Goal: Task Accomplishment & Management: Manage account settings

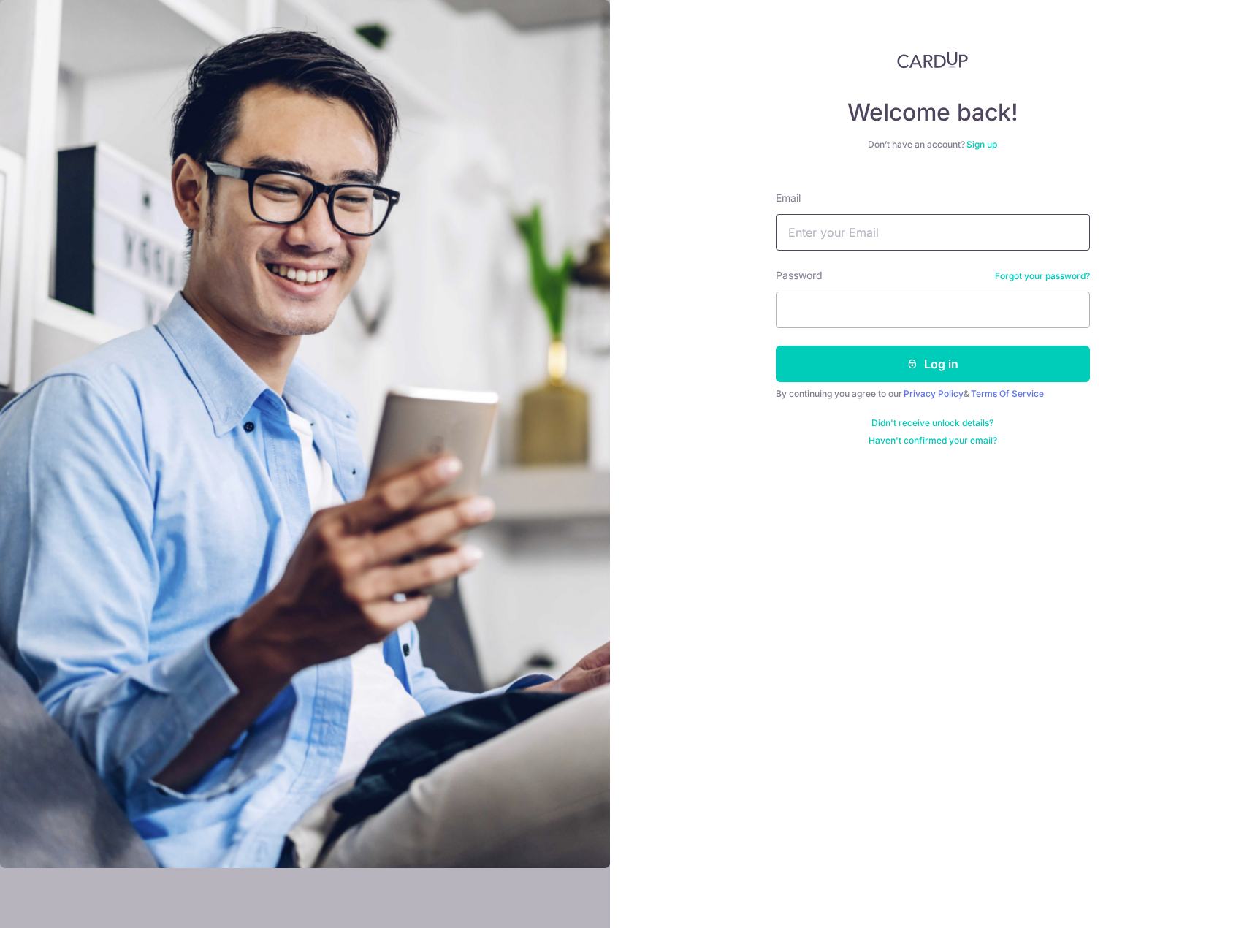
click at [888, 238] on input "Email" at bounding box center [933, 232] width 314 height 37
type input "[EMAIL_ADDRESS][DOMAIN_NAME]"
click at [912, 360] on icon "submit" at bounding box center [913, 364] width 12 height 12
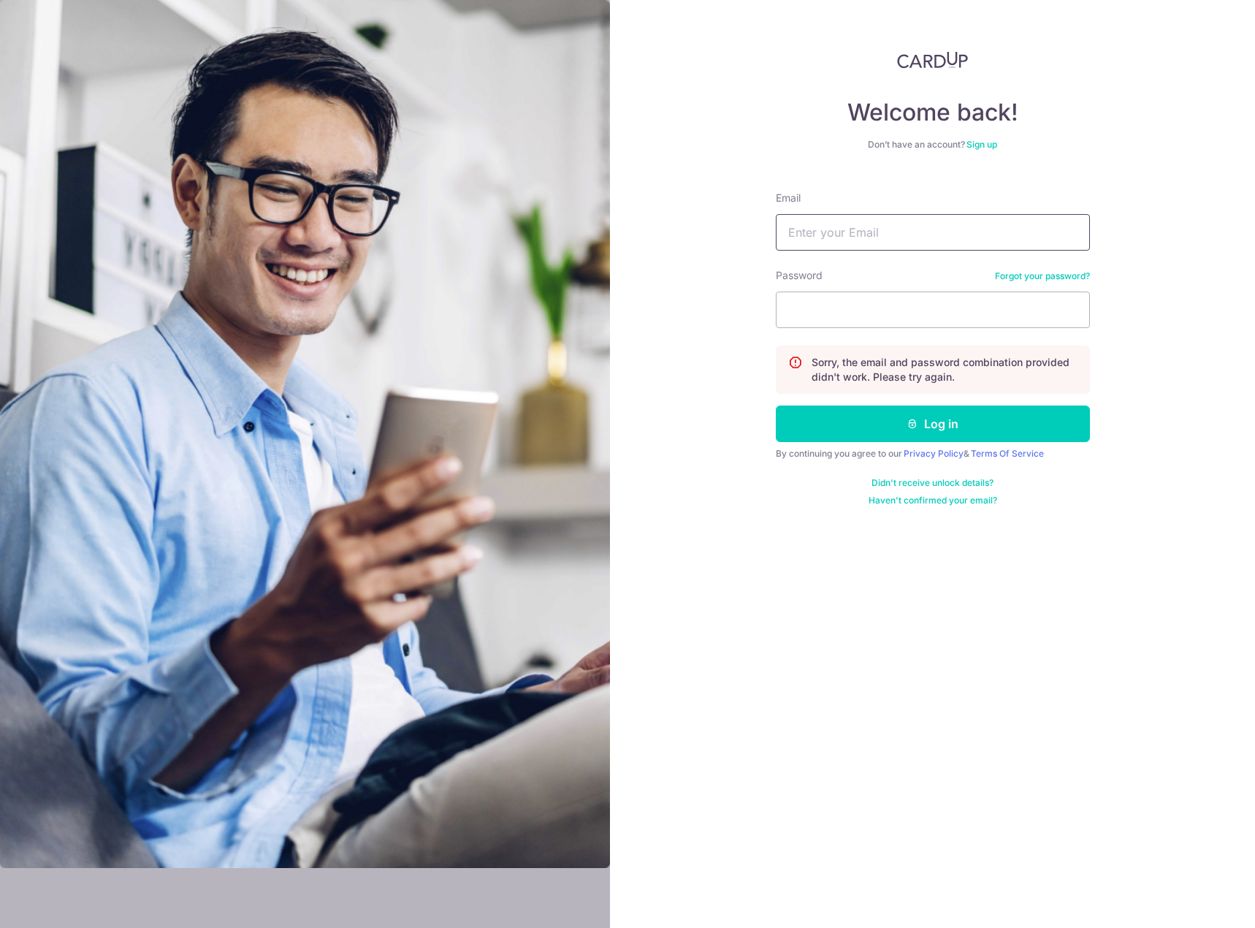
click at [930, 217] on input "Email" at bounding box center [933, 232] width 314 height 37
type input "brandonleejunyao@gmail.com"
click at [776, 406] on button "Log in" at bounding box center [933, 424] width 314 height 37
click at [901, 231] on input "Email" at bounding box center [933, 232] width 314 height 37
type input "[EMAIL_ADDRESS][DOMAIN_NAME]"
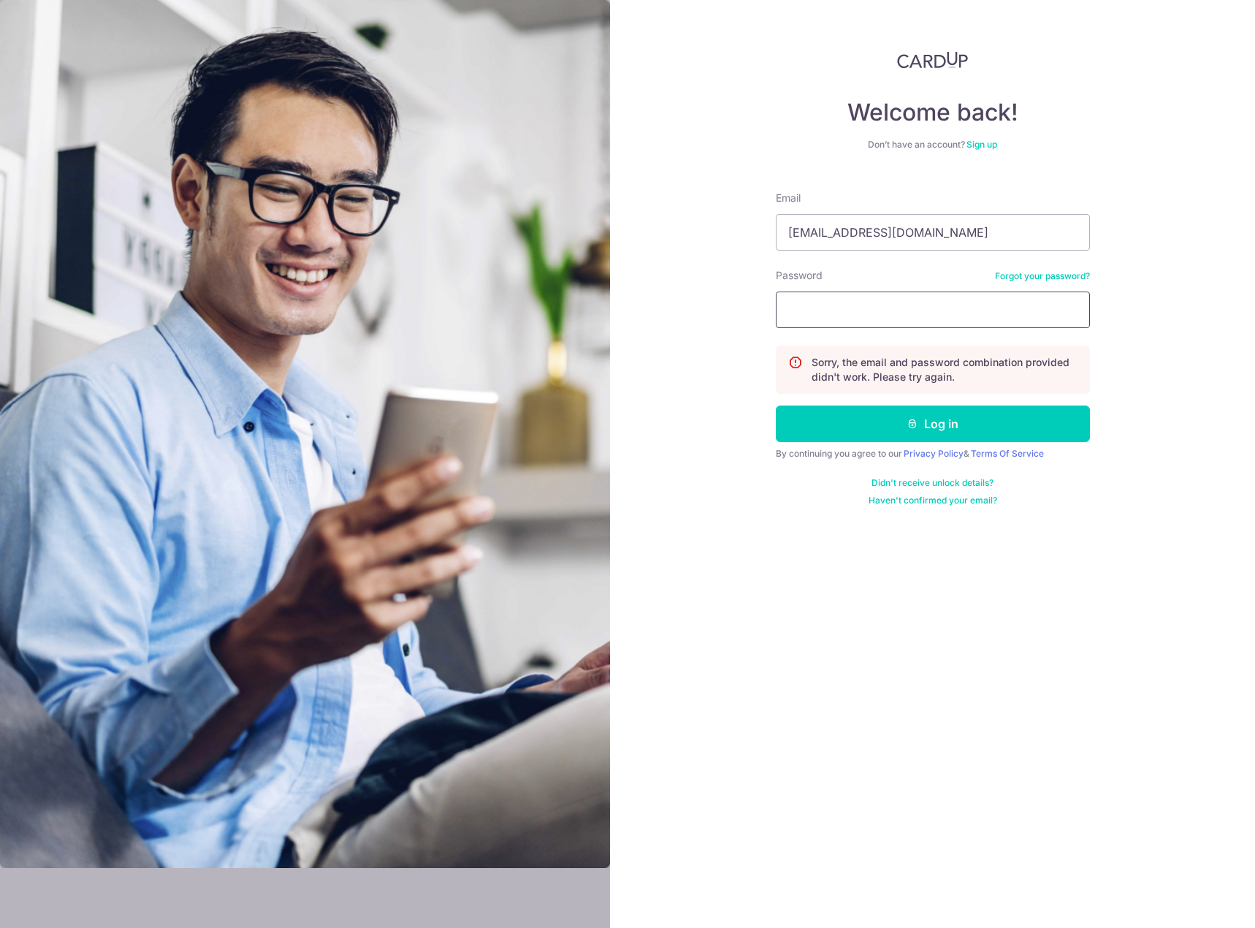
click at [776, 406] on button "Log in" at bounding box center [933, 424] width 314 height 37
click at [1036, 272] on link "Forgot your password?" at bounding box center [1042, 276] width 95 height 12
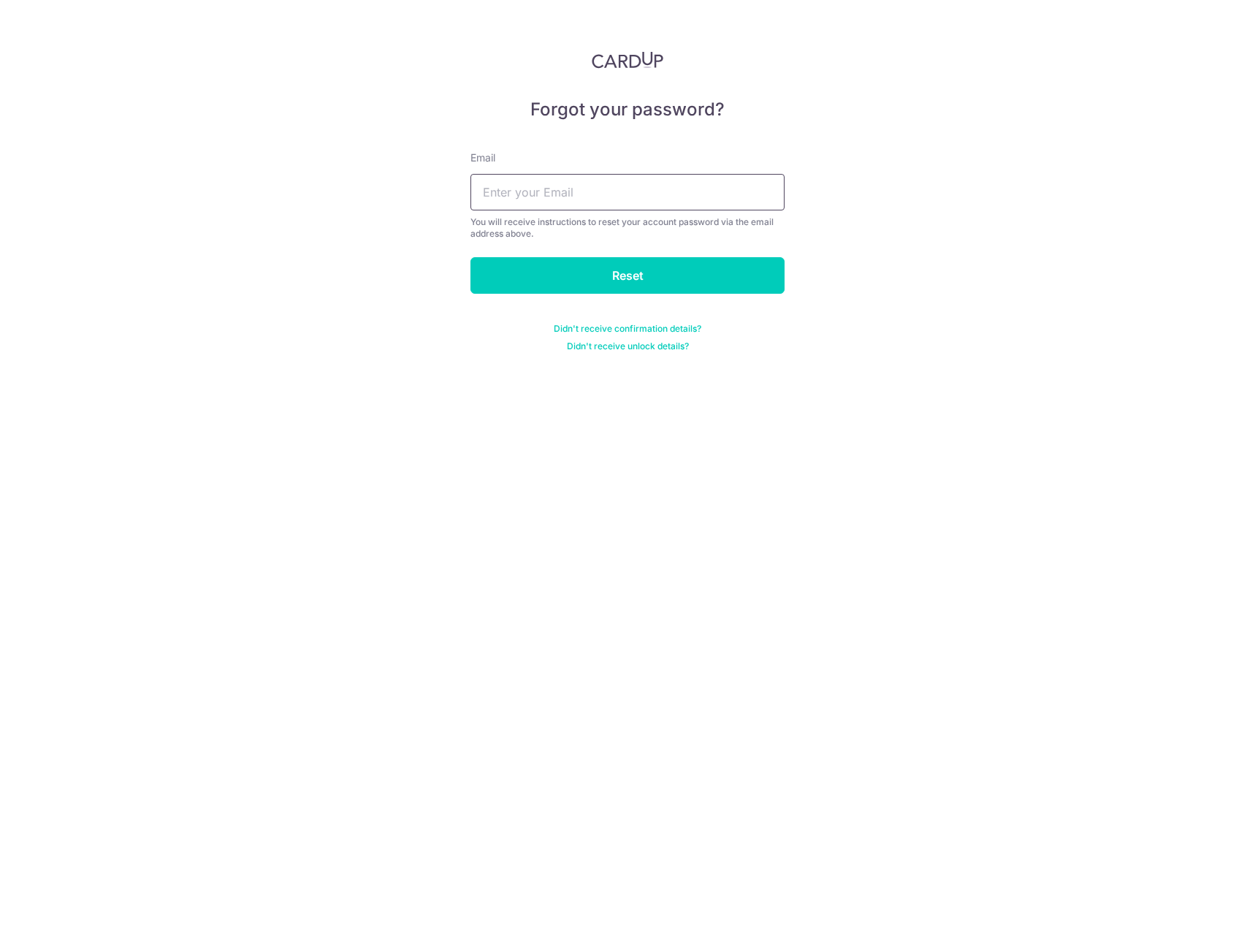
drag, startPoint x: 620, startPoint y: 175, endPoint x: 616, endPoint y: 184, distance: 9.8
click at [620, 175] on input "text" at bounding box center [628, 192] width 314 height 37
type input "[EMAIL_ADDRESS][DOMAIN_NAME]"
click at [670, 273] on input "Reset" at bounding box center [628, 275] width 314 height 37
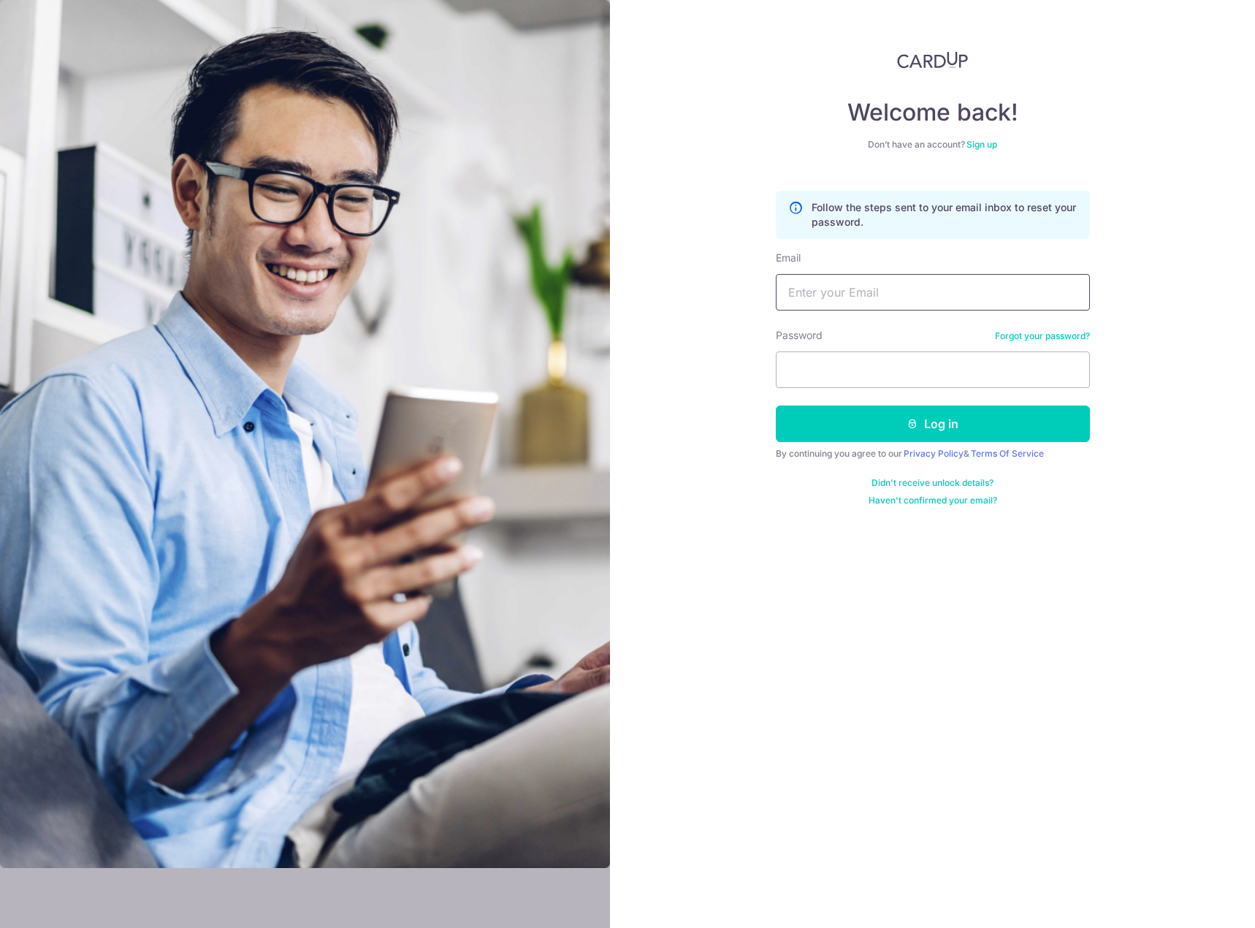
click at [930, 277] on input "Email" at bounding box center [933, 292] width 314 height 37
click at [1100, 135] on div "Welcome back! Don’t have an account? Sign up Follow the steps sent to your emai…" at bounding box center [932, 464] width 645 height 928
click at [1112, 213] on div "Welcome back! Don’t have an account? Sign up Follow the steps sent to your emai…" at bounding box center [932, 464] width 645 height 928
click at [960, 284] on input "Email" at bounding box center [933, 292] width 314 height 37
type input "brandonleejunyao@gmail.com"
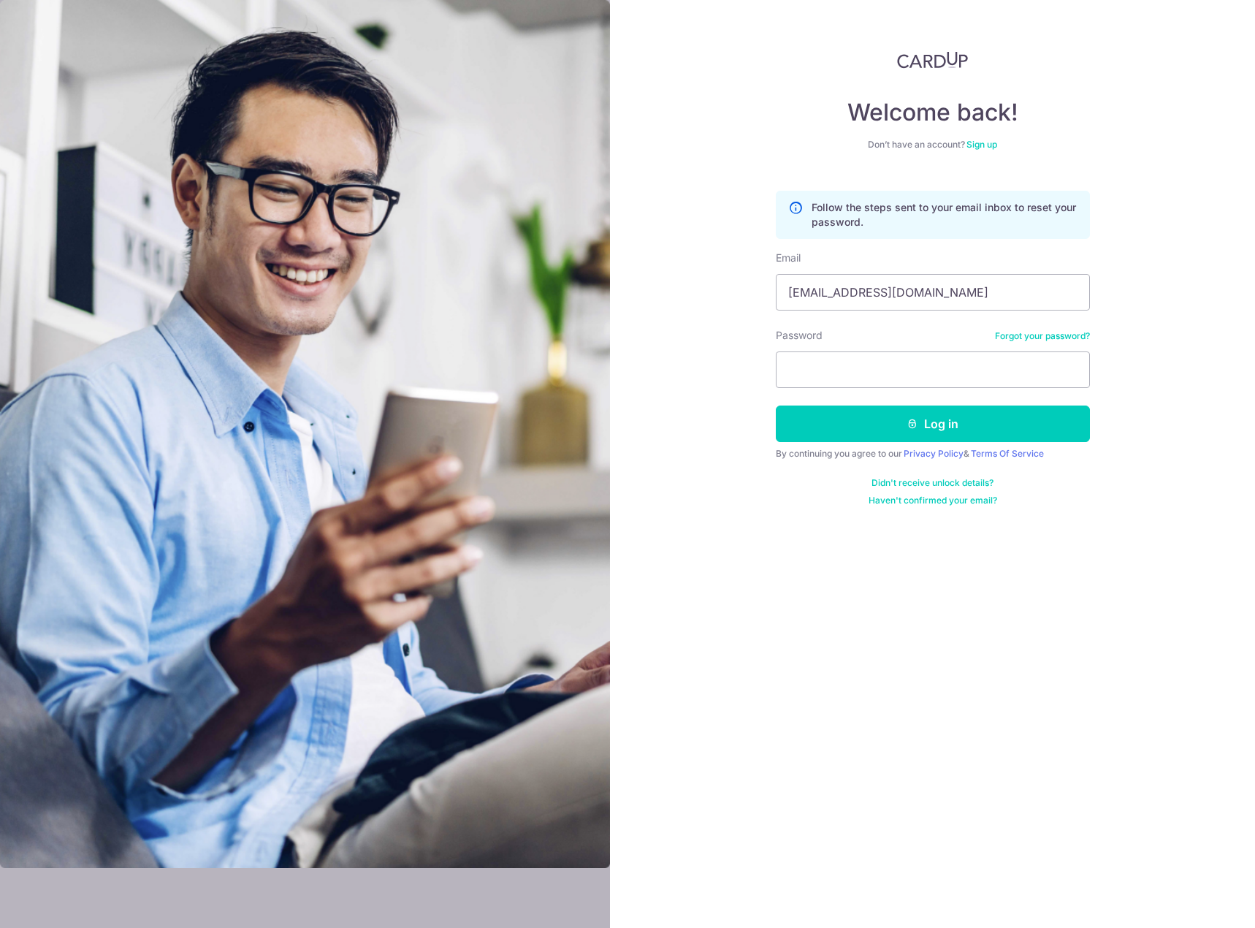
click at [1205, 254] on div "Welcome back! Don’t have an account? Sign up Follow the steps sent to your emai…" at bounding box center [932, 464] width 645 height 928
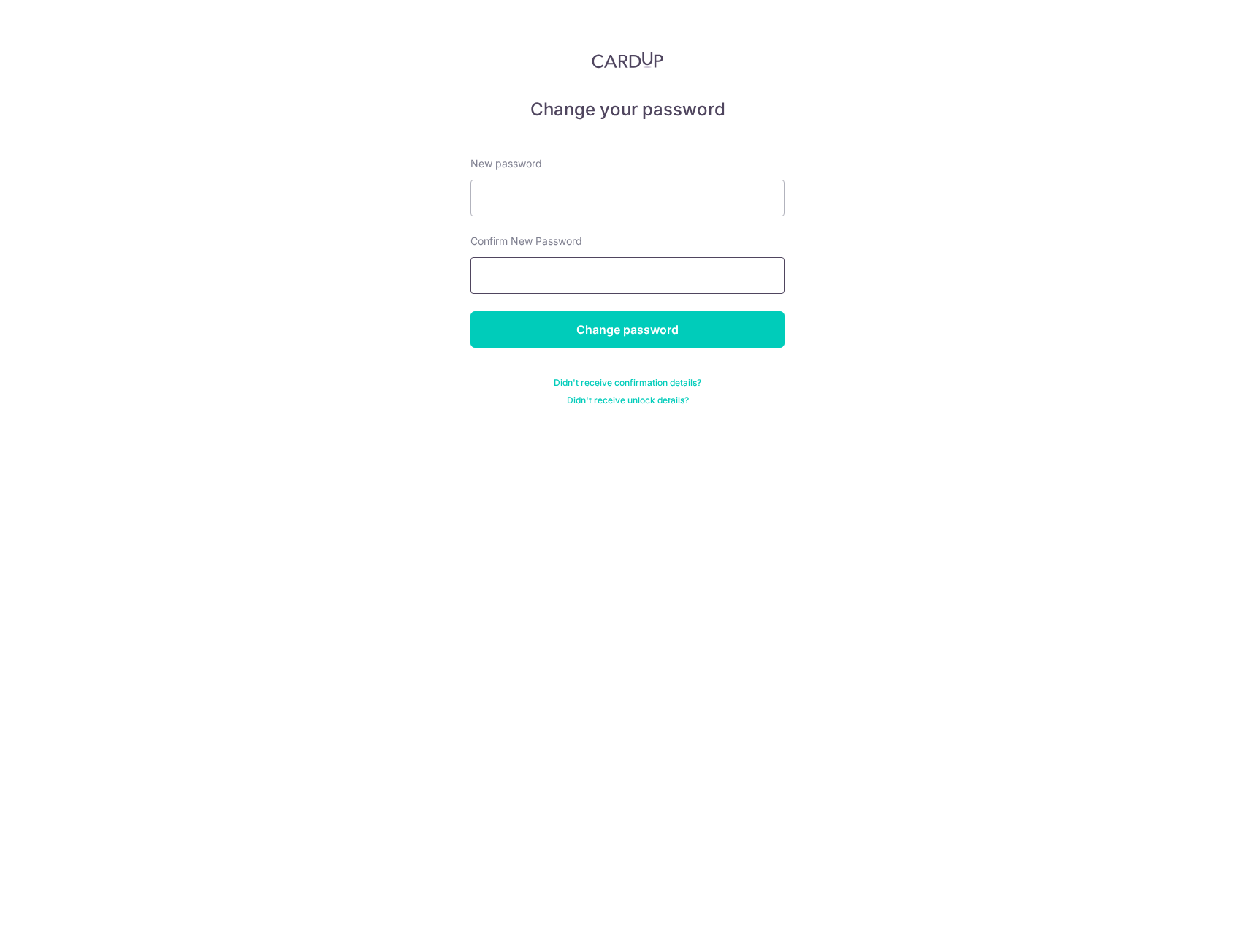
click at [471, 311] on input "Change password" at bounding box center [628, 329] width 314 height 37
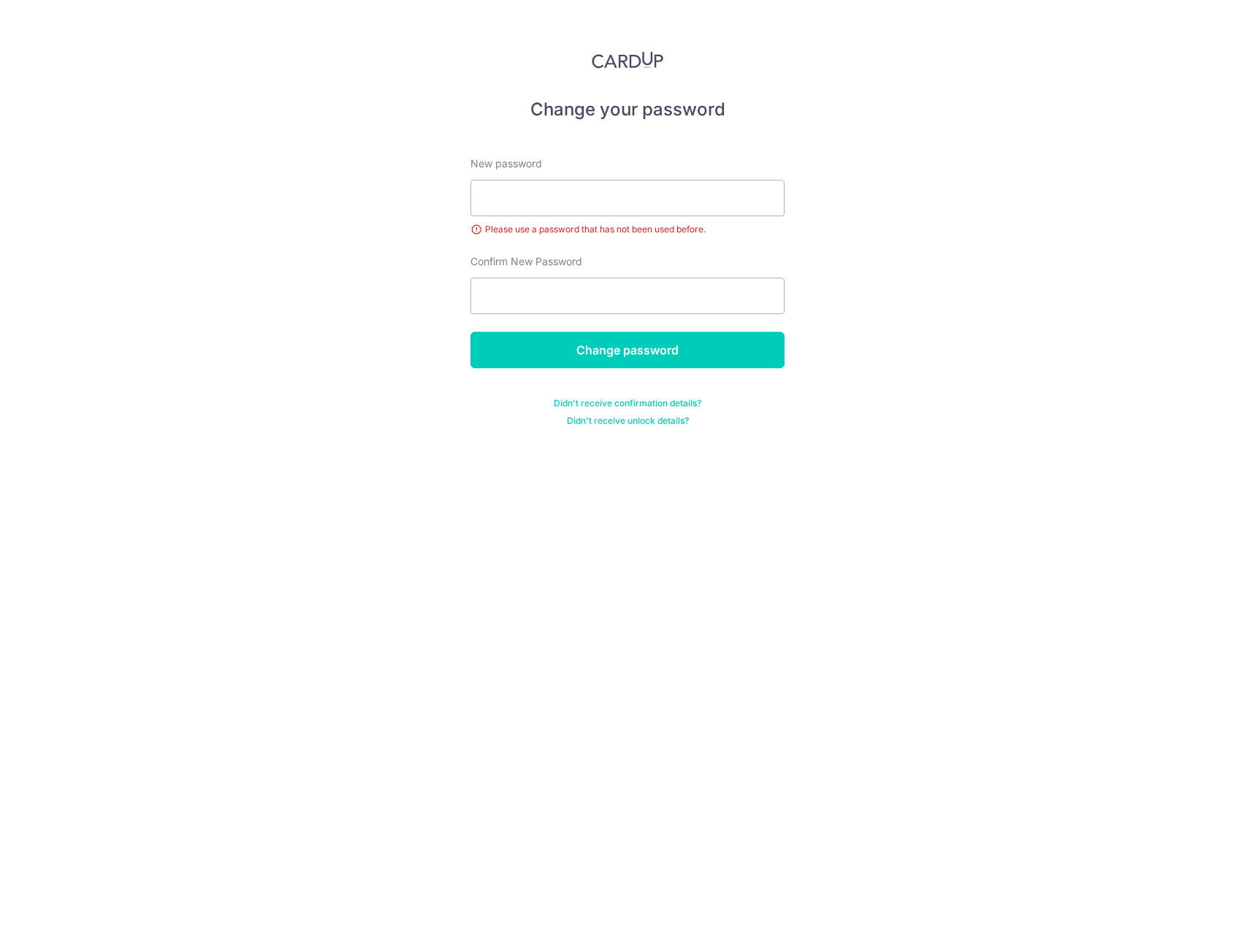
click at [964, 160] on div "Change your password New password Please use a password that has not been used …" at bounding box center [627, 464] width 1255 height 928
